Goal: Find specific page/section

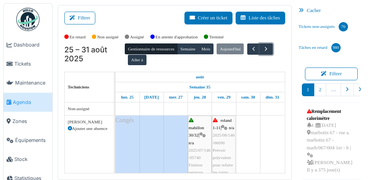
click at [269, 51] on span "button" at bounding box center [266, 49] width 7 height 7
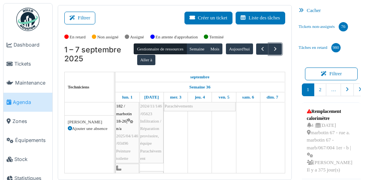
scroll to position [28, 0]
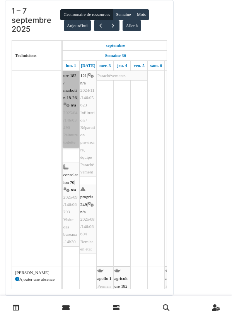
click at [74, 115] on link "agriculture 182 / marbotin 18-26 | n/a 2025/04/146/03496 Peinture toilette" at bounding box center [71, 101] width 17 height 91
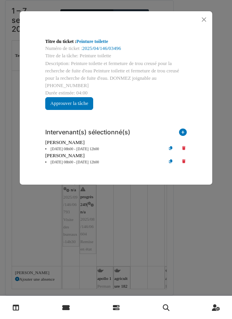
click at [107, 51] on link "2025/04/146/03496" at bounding box center [102, 48] width 39 height 5
click at [207, 24] on button "Close" at bounding box center [204, 19] width 10 height 10
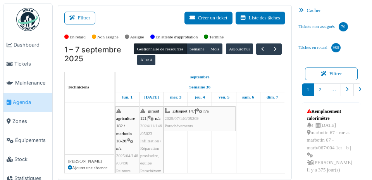
scroll to position [8, 0]
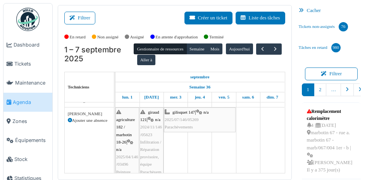
click at [82, 18] on button "Filtrer" at bounding box center [79, 18] width 31 height 13
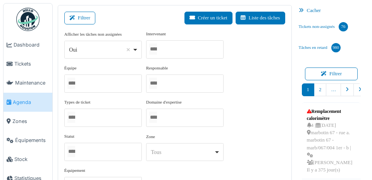
click at [196, 46] on div at bounding box center [184, 49] width 77 height 18
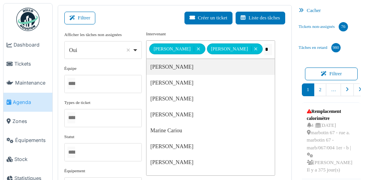
type input "**"
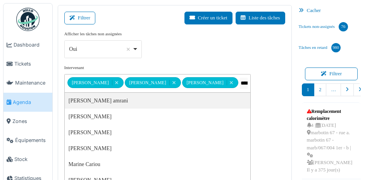
type input "*****"
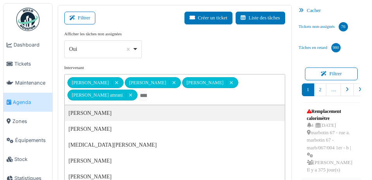
click at [159, 22] on div "Filtrer Créer un ticket Liste des tâches" at bounding box center [174, 21] width 221 height 19
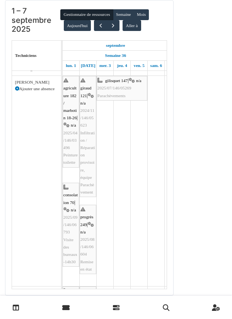
scroll to position [0, 0]
click at [187, 134] on div "**********" at bounding box center [116, 148] width 230 height 296
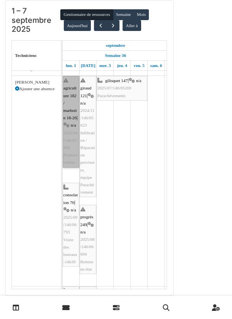
click at [74, 130] on link "agriculture 182 / marbotin 18-26 | n/a 2025/04/146/03496 Peinture toilette" at bounding box center [71, 121] width 17 height 91
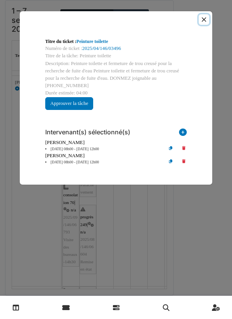
click at [207, 22] on button "Close" at bounding box center [204, 19] width 10 height 10
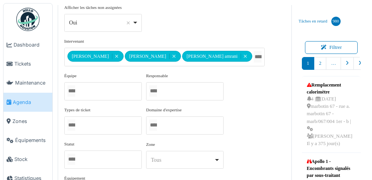
scroll to position [2, 0]
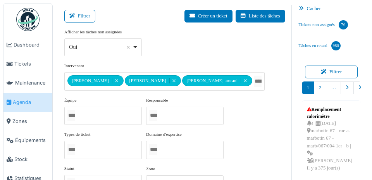
click at [79, 18] on button "Filtrer" at bounding box center [79, 16] width 31 height 13
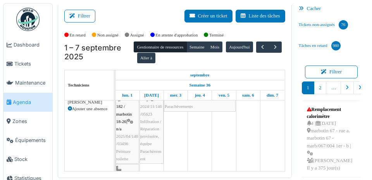
scroll to position [27, 0]
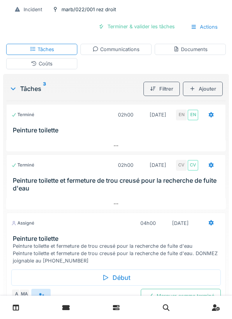
scroll to position [82, 0]
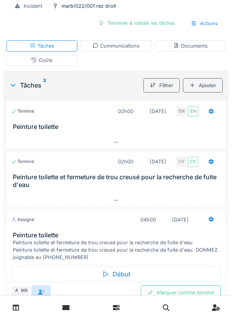
click at [26, 296] on div "MA" at bounding box center [24, 291] width 11 height 11
click at [13, 293] on div "A" at bounding box center [16, 291] width 11 height 11
click at [108, 299] on div "A MA Marquer comme terminé" at bounding box center [116, 293] width 210 height 14
click at [96, 309] on div at bounding box center [116, 308] width 220 height 11
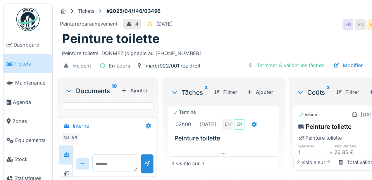
scroll to position [143, 0]
